Goal: Task Accomplishment & Management: Manage account settings

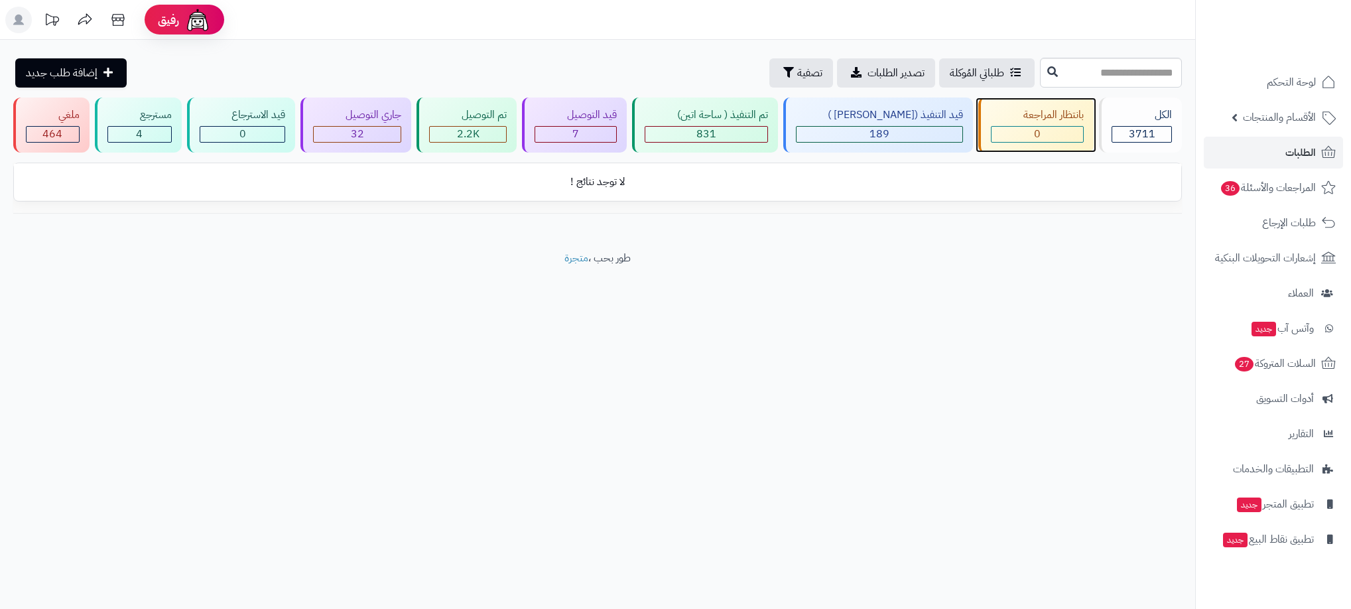
click at [1046, 123] on div "بانتظار المراجعة 0" at bounding box center [1035, 124] width 115 height 55
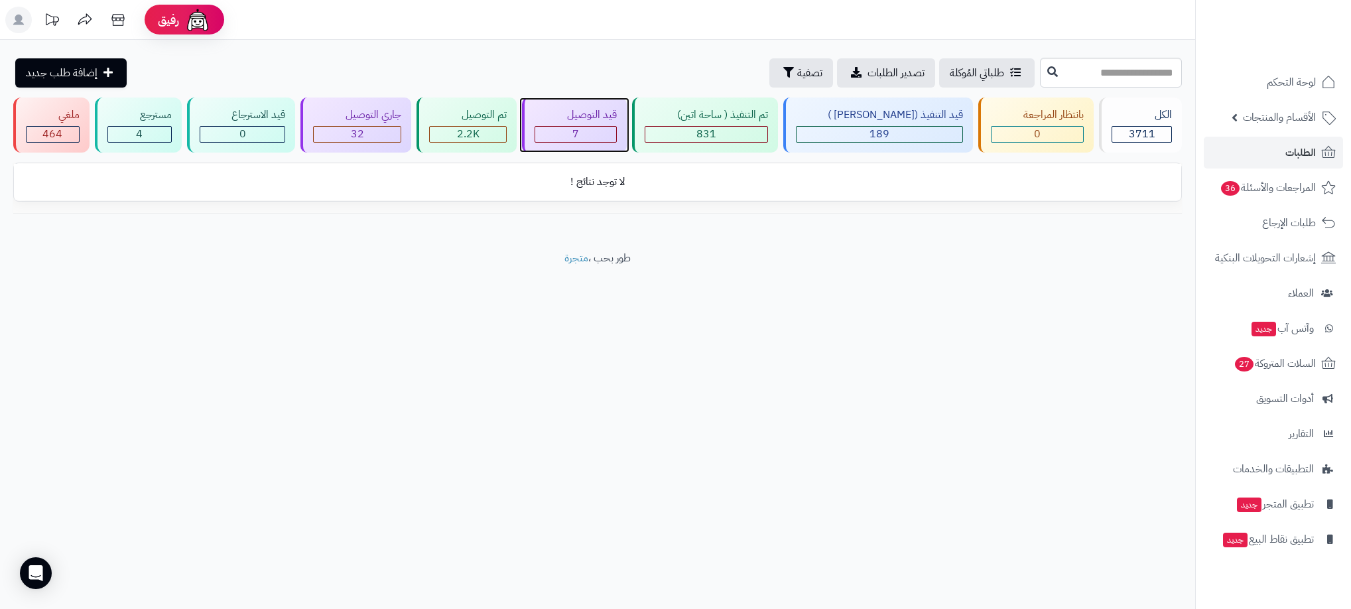
click at [593, 128] on div "7" at bounding box center [575, 134] width 81 height 15
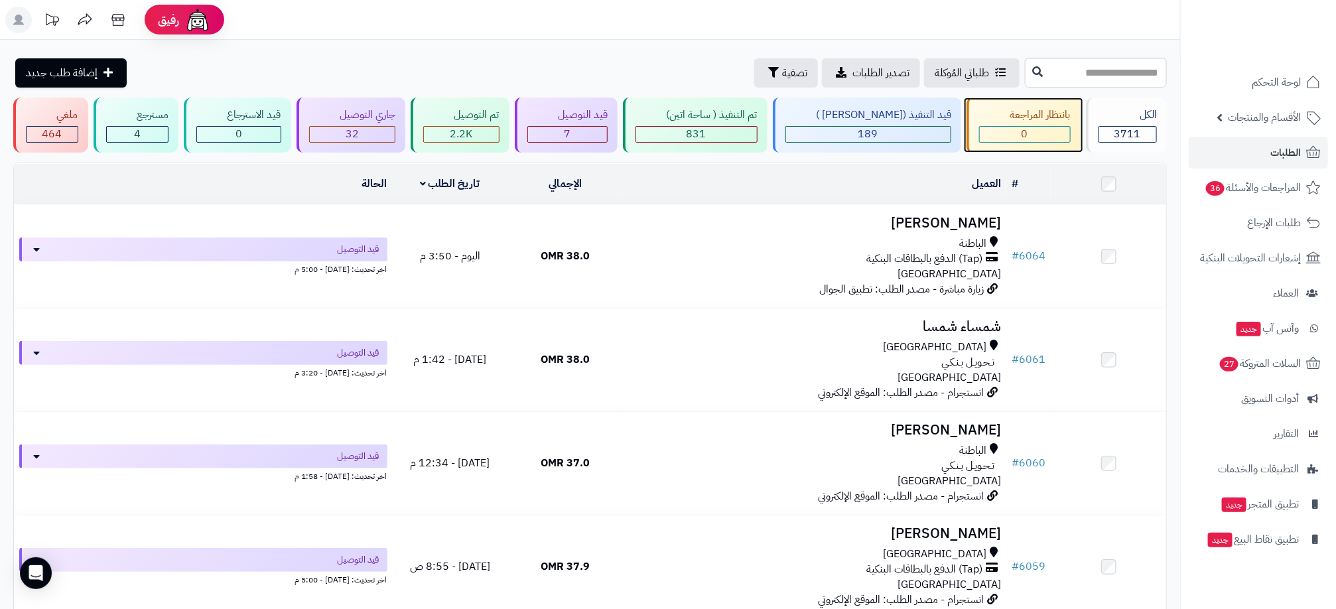
click at [1011, 137] on div "0" at bounding box center [1024, 134] width 90 height 15
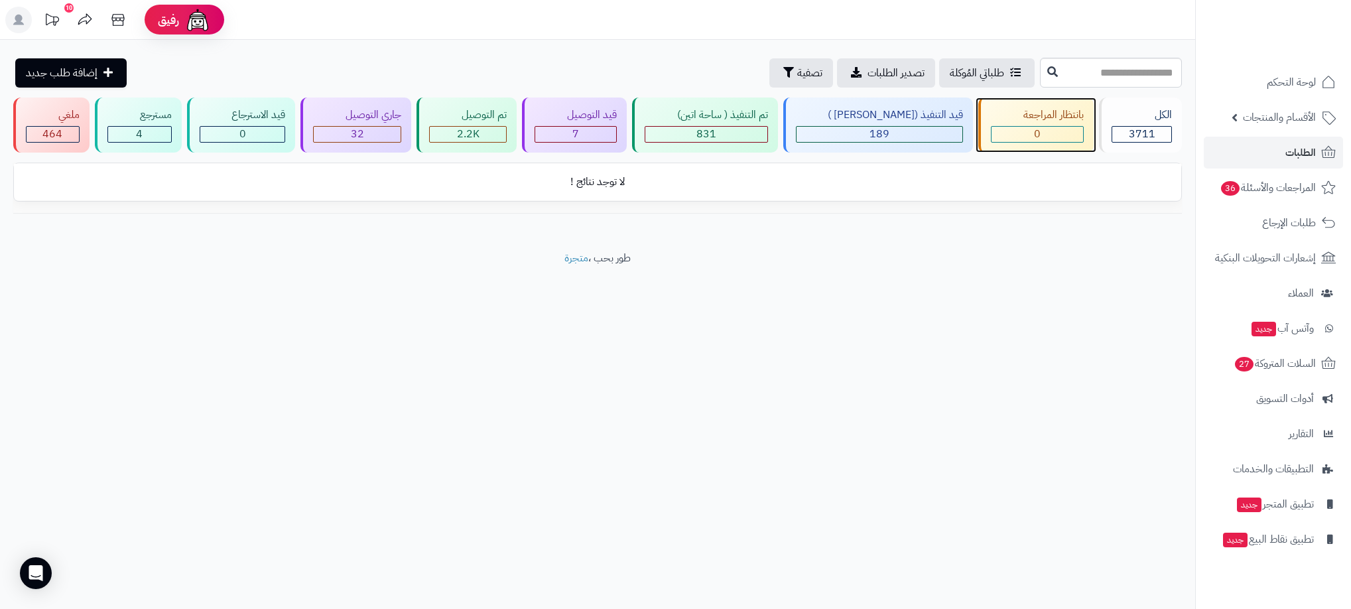
click at [1009, 137] on div "0" at bounding box center [1037, 134] width 92 height 15
click at [1086, 80] on input "text" at bounding box center [1111, 73] width 142 height 30
type input "****"
click at [1270, 159] on span "1" at bounding box center [1276, 153] width 17 height 15
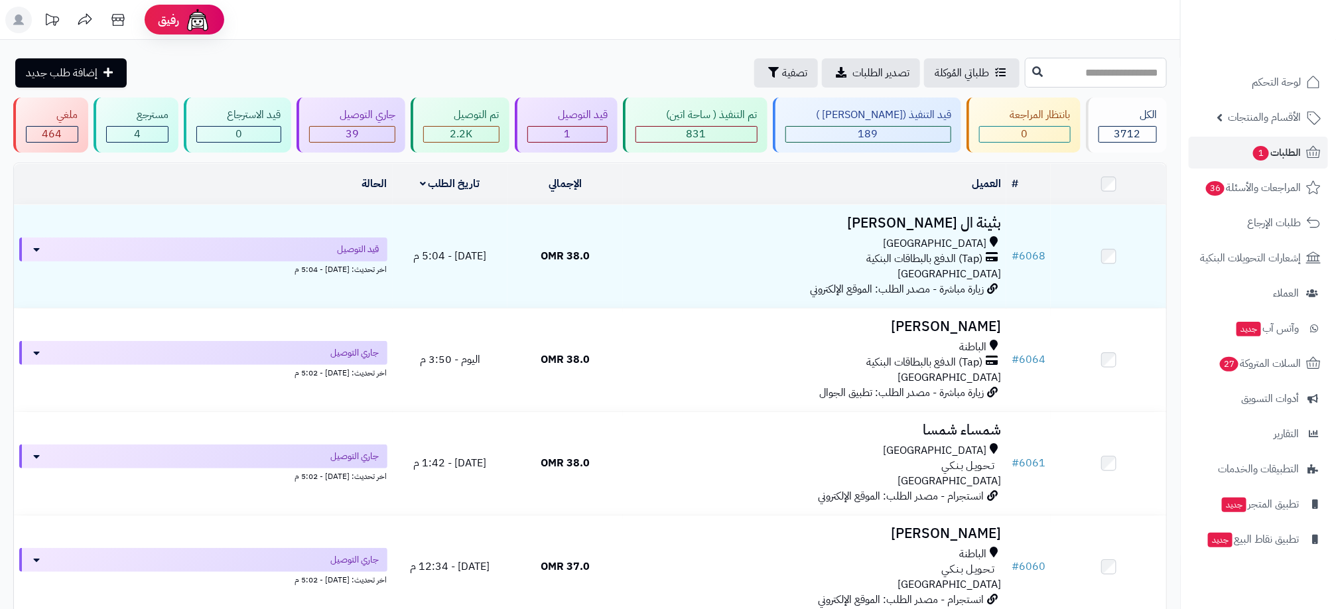
click at [1152, 72] on input "text" at bounding box center [1096, 73] width 142 height 30
type input "****"
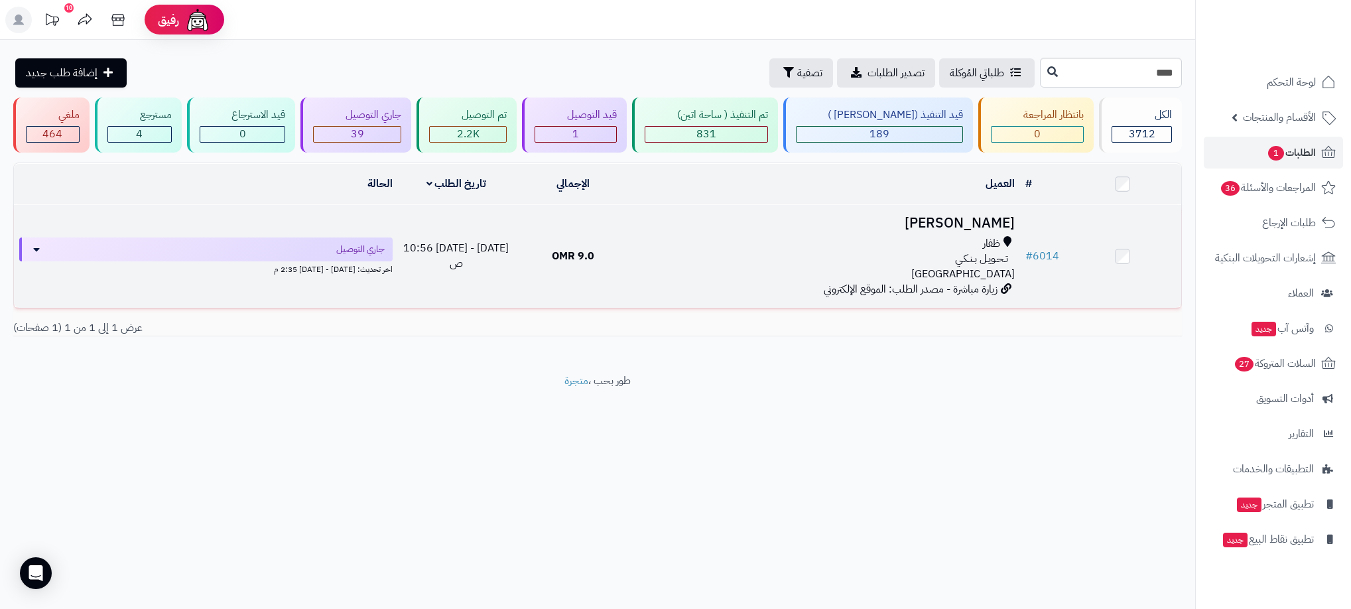
click at [603, 251] on td "9.0 OMR" at bounding box center [573, 256] width 117 height 103
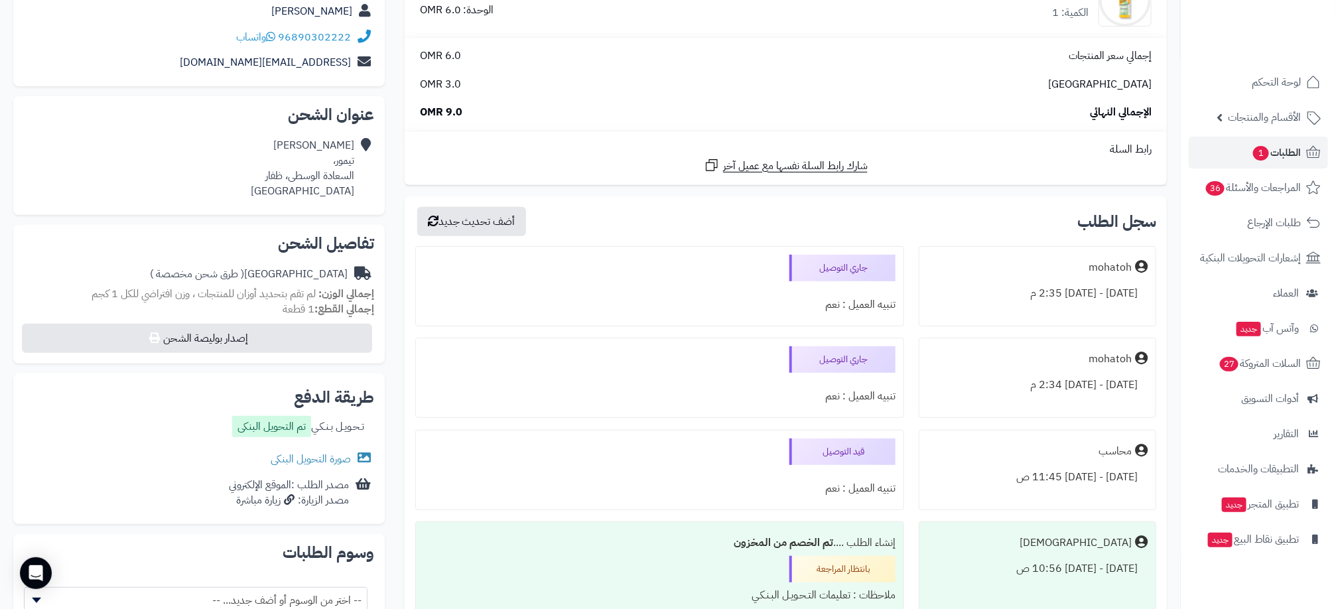
scroll to position [199, 0]
drag, startPoint x: 129, startPoint y: 0, endPoint x: 686, endPoint y: 216, distance: 597.3
click at [686, 216] on div "سجل الطلب أضف تحديث جديد" at bounding box center [785, 219] width 741 height 29
click at [714, 214] on div "سجل الطلب أضف تحديث جديد" at bounding box center [785, 219] width 741 height 29
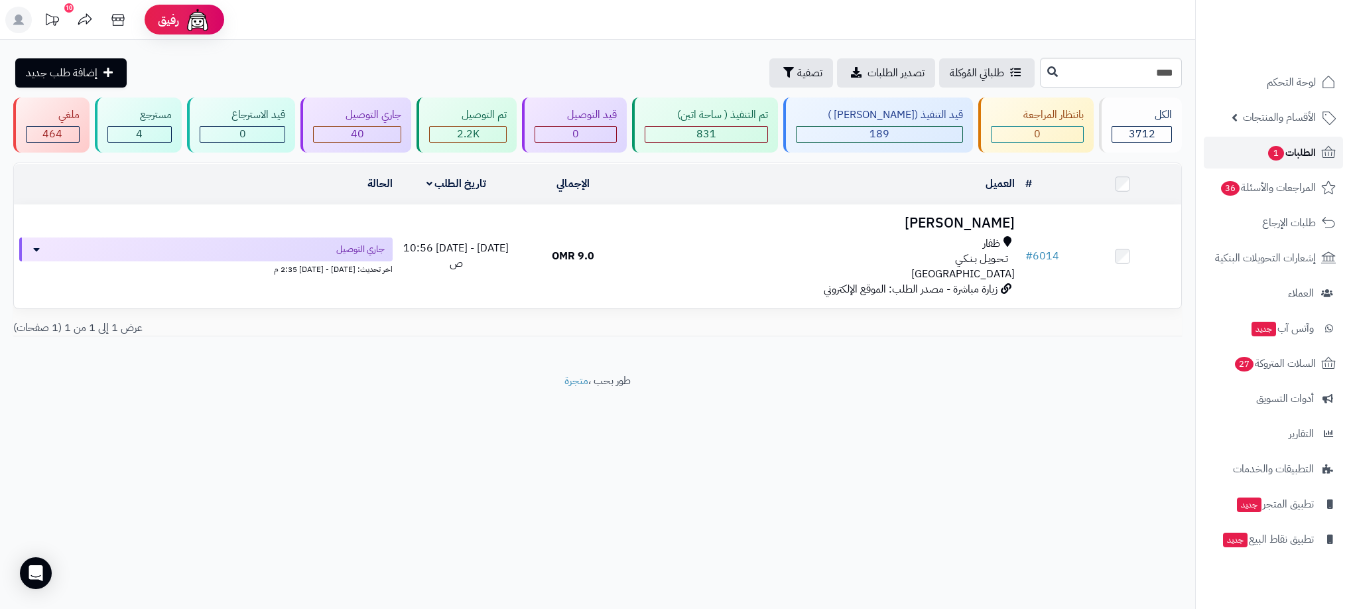
click at [1303, 159] on span "الطلبات 1" at bounding box center [1291, 152] width 49 height 19
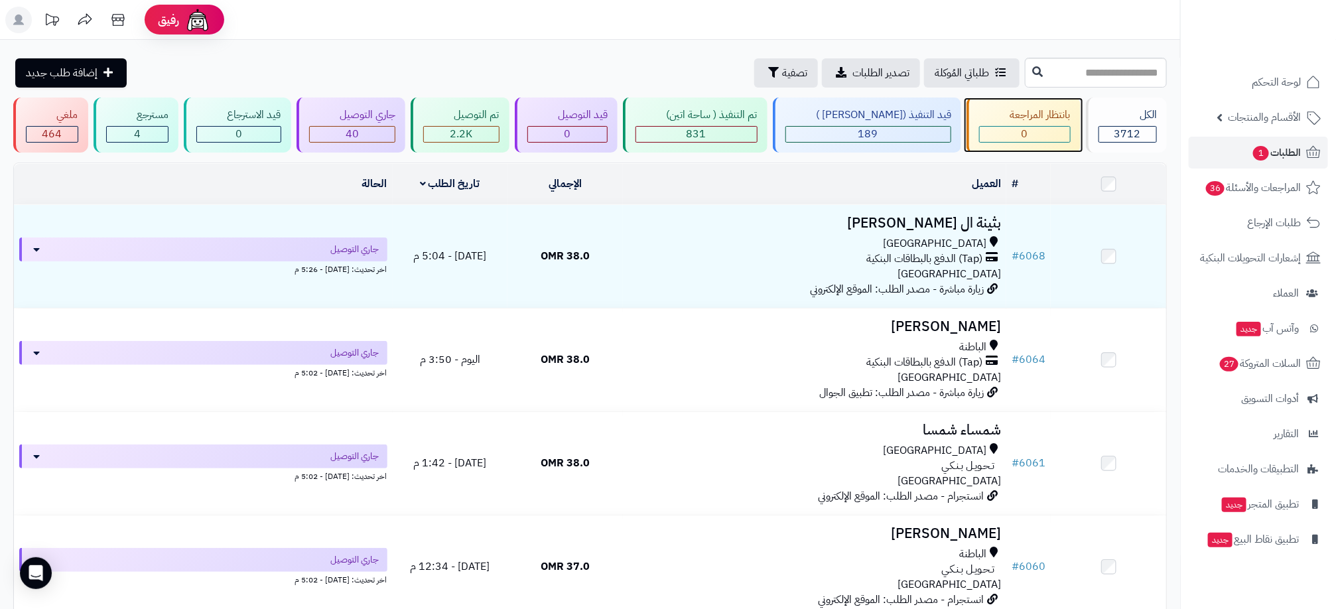
click at [993, 122] on div "بانتظار المراجعة" at bounding box center [1025, 114] width 92 height 15
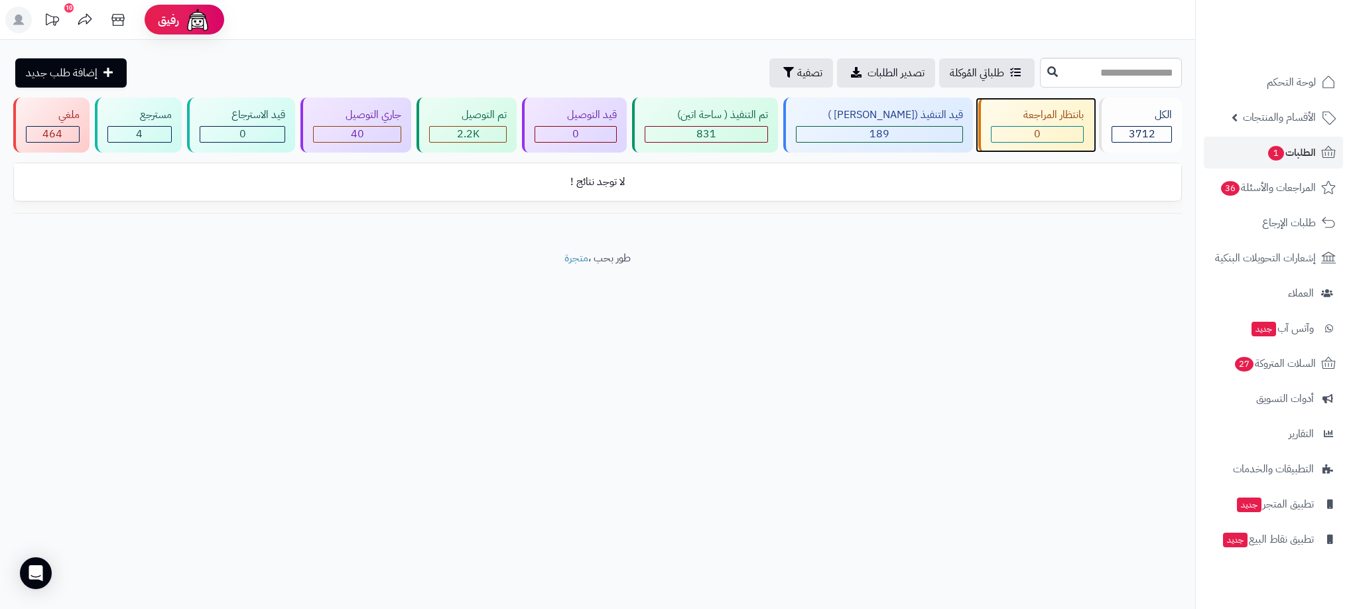
click at [1034, 139] on span "0" at bounding box center [1037, 134] width 7 height 16
